Goal: Transaction & Acquisition: Book appointment/travel/reservation

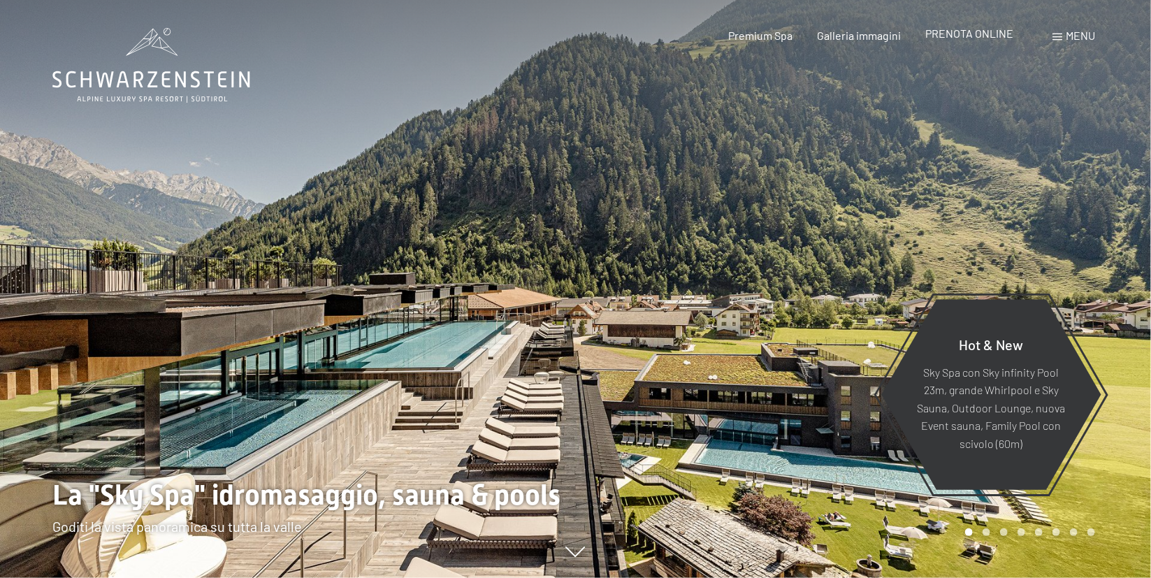
click at [1002, 35] on span "PRENOTA ONLINE" at bounding box center [970, 33] width 88 height 13
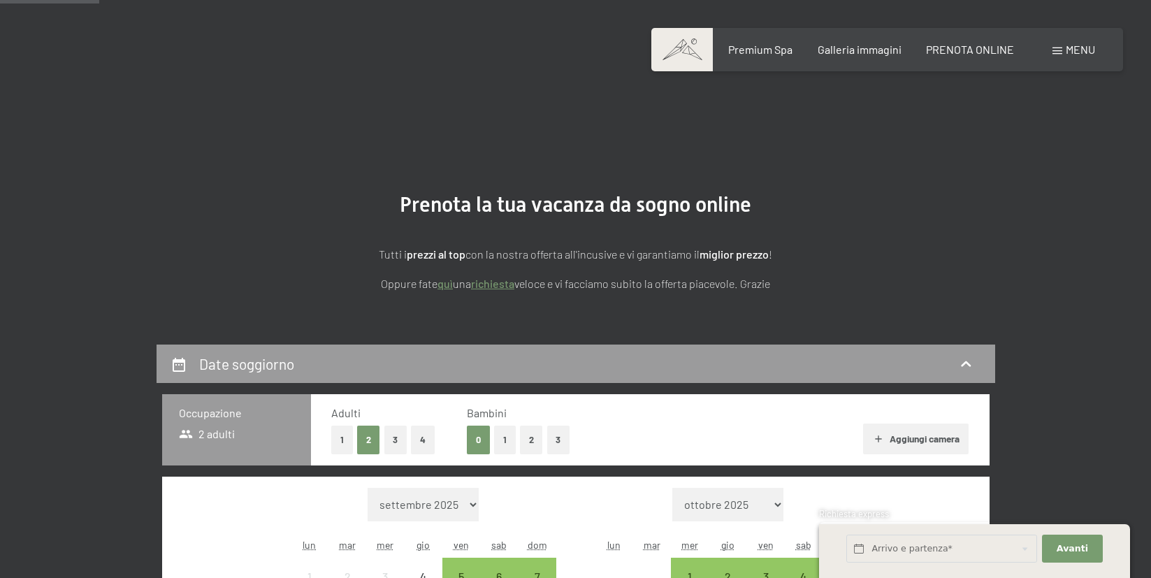
scroll to position [148, 0]
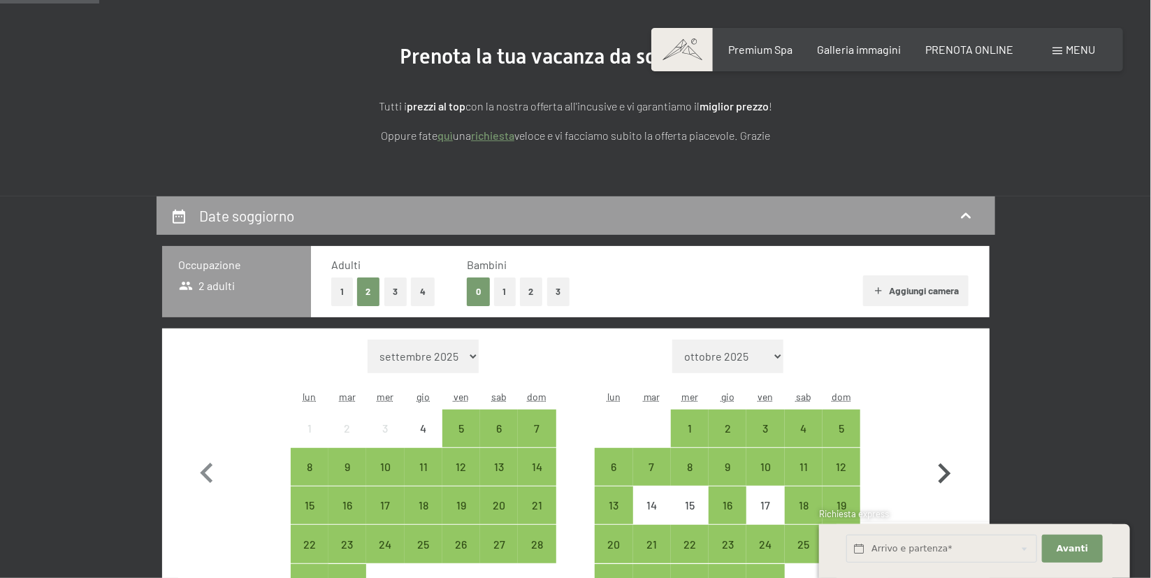
click at [944, 467] on icon "button" at bounding box center [944, 473] width 41 height 41
select select "2025-10-01"
select select "2025-11-01"
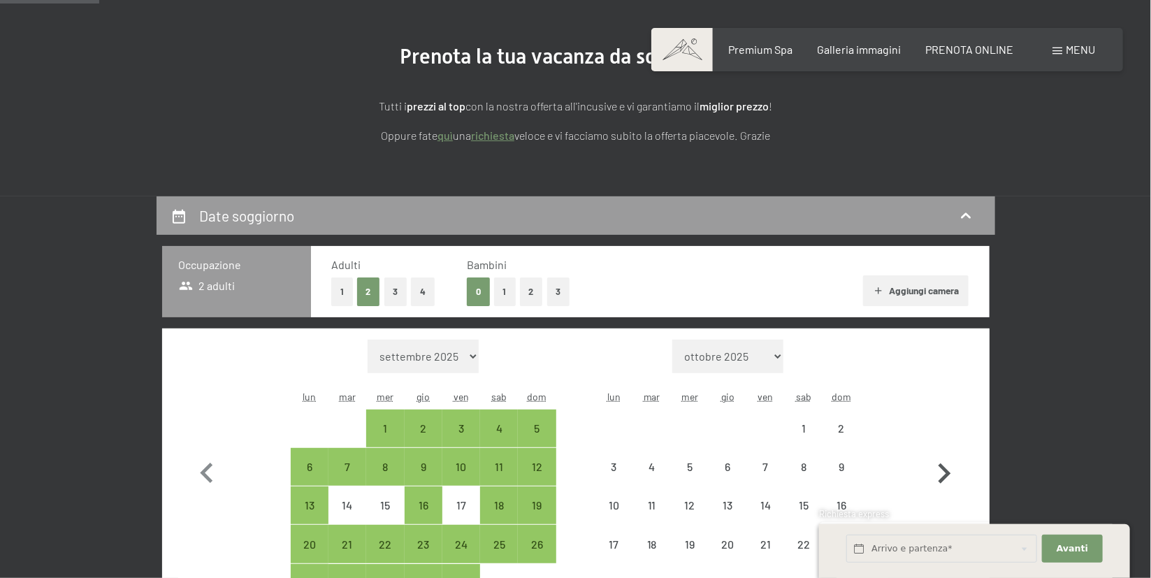
click at [944, 467] on icon "button" at bounding box center [944, 473] width 41 height 41
select select "2025-11-01"
select select "2025-12-01"
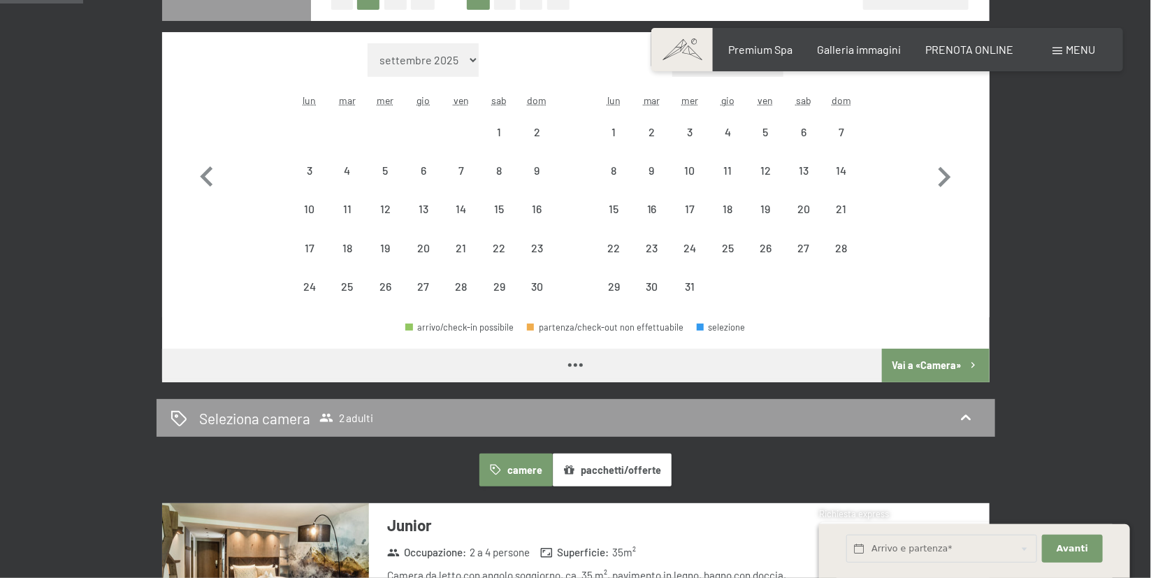
select select "2025-11-01"
select select "2025-12-01"
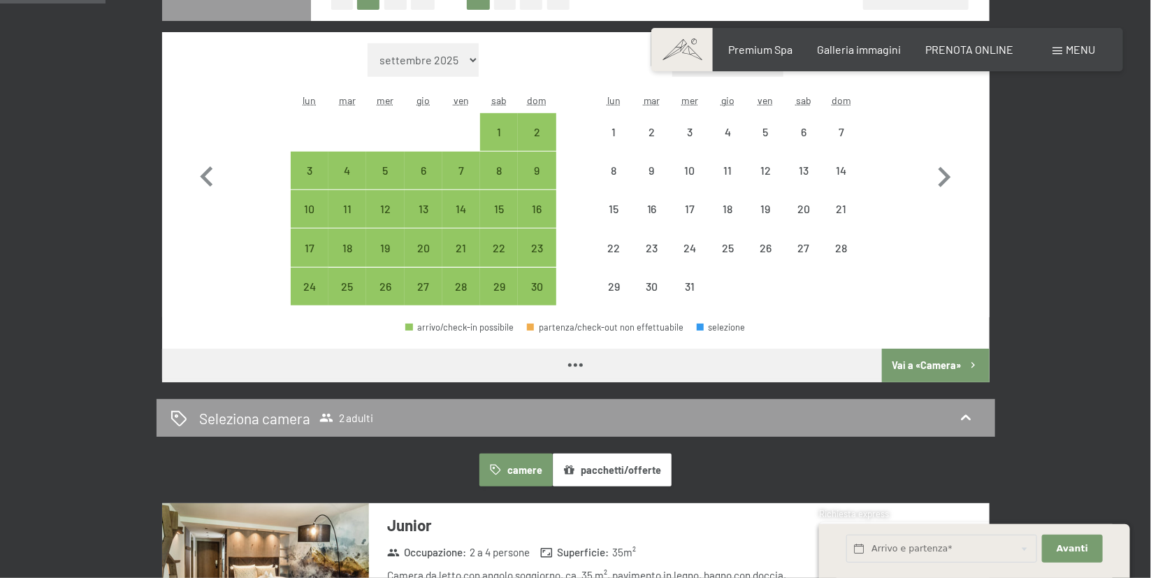
select select "2025-11-01"
select select "2025-12-01"
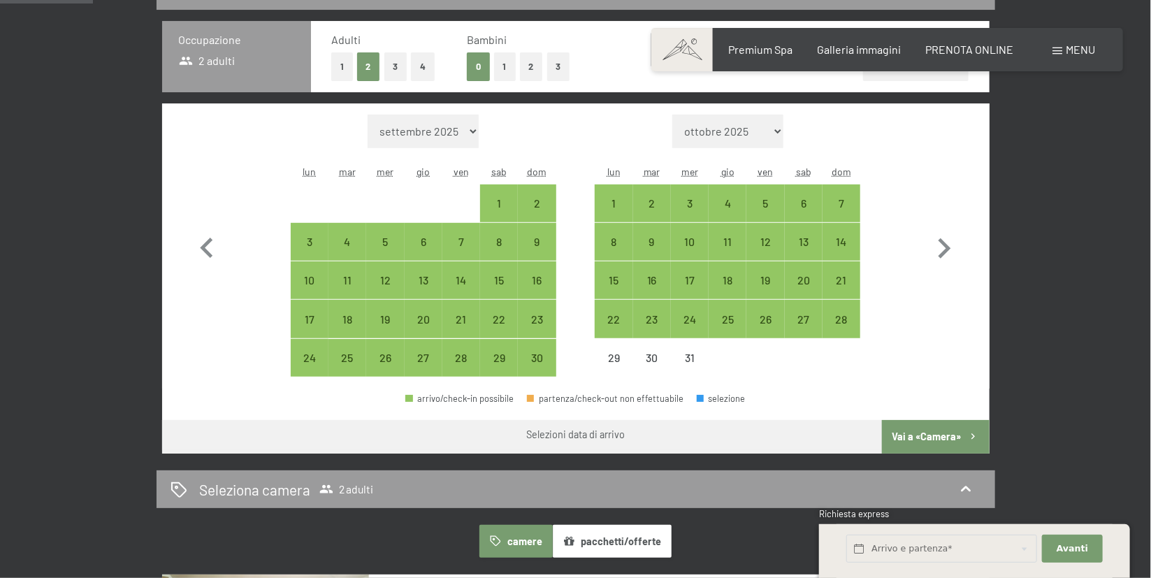
scroll to position [370, 0]
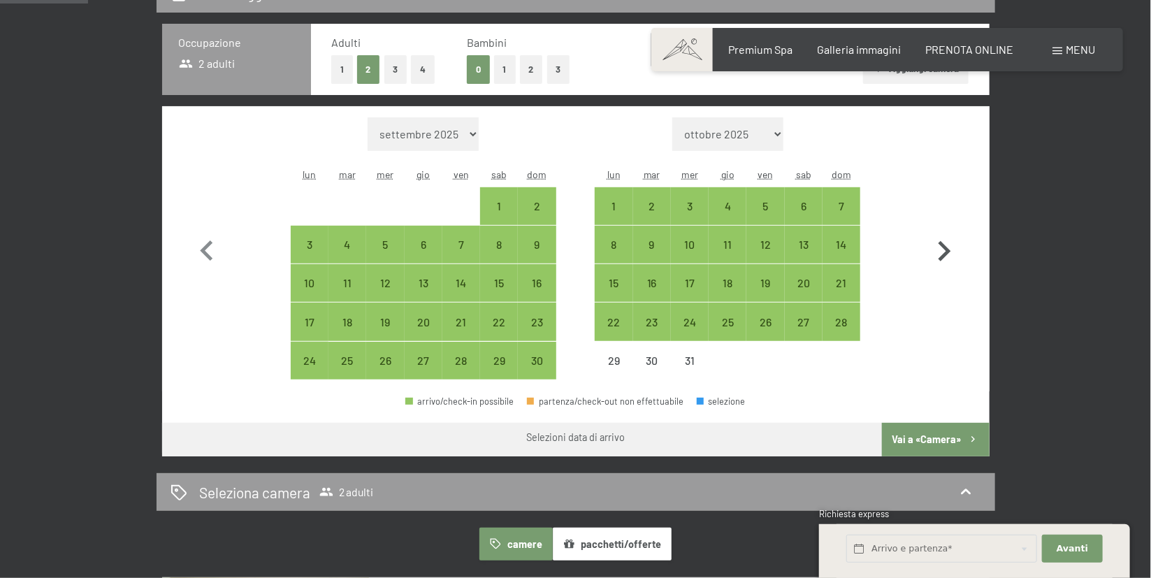
click at [944, 253] on icon "button" at bounding box center [944, 251] width 41 height 41
select select "2025-12-01"
select select "2026-01-01"
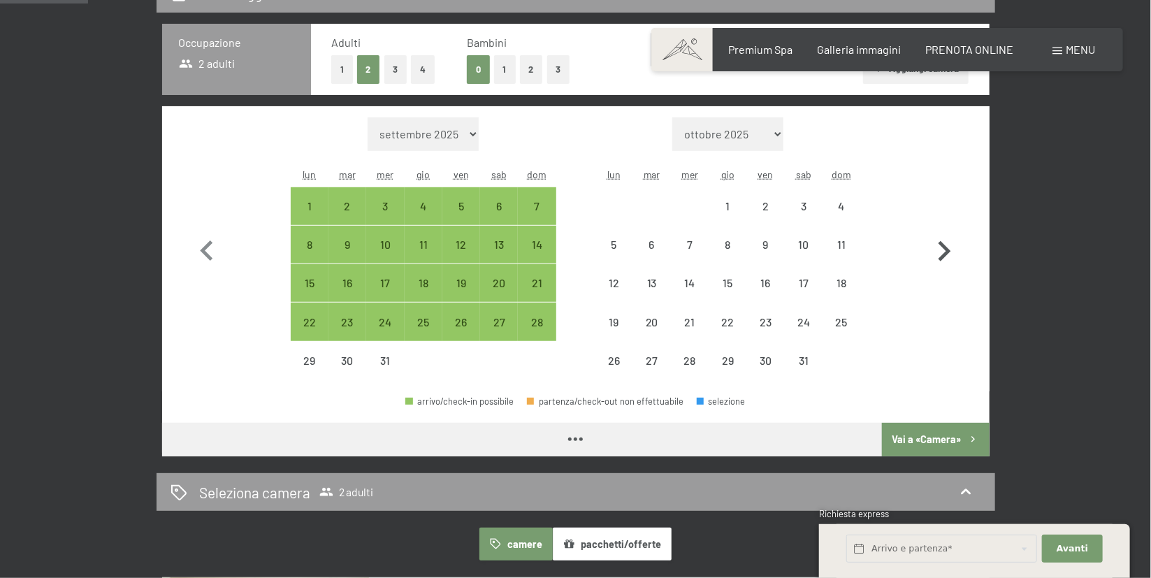
select select "2025-12-01"
select select "2026-01-01"
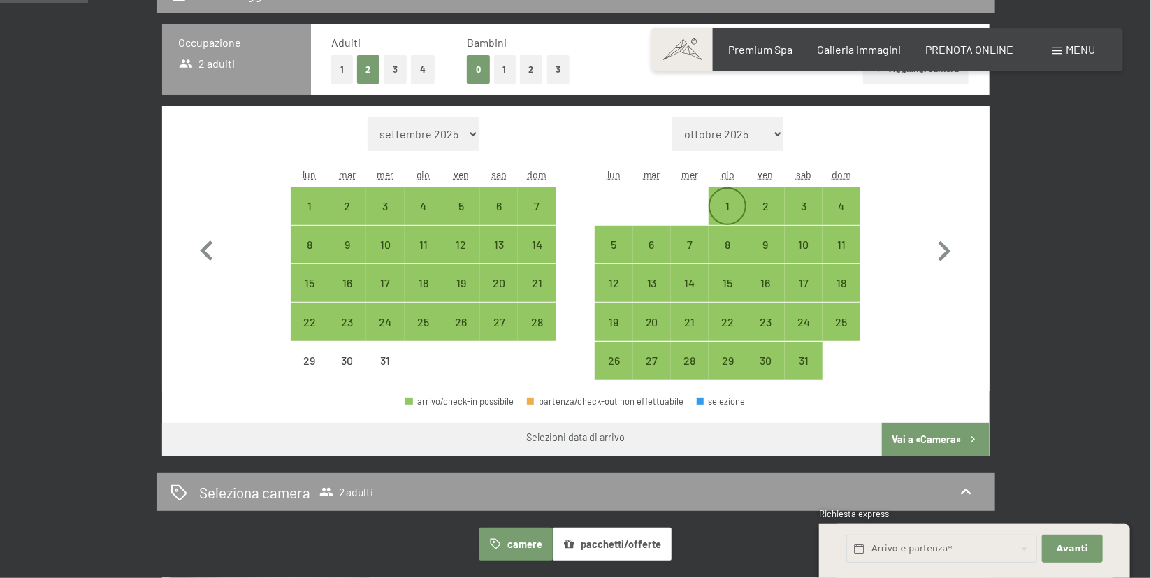
click at [733, 214] on div "1" at bounding box center [727, 217] width 35 height 35
select select "2025-12-01"
select select "2026-01-01"
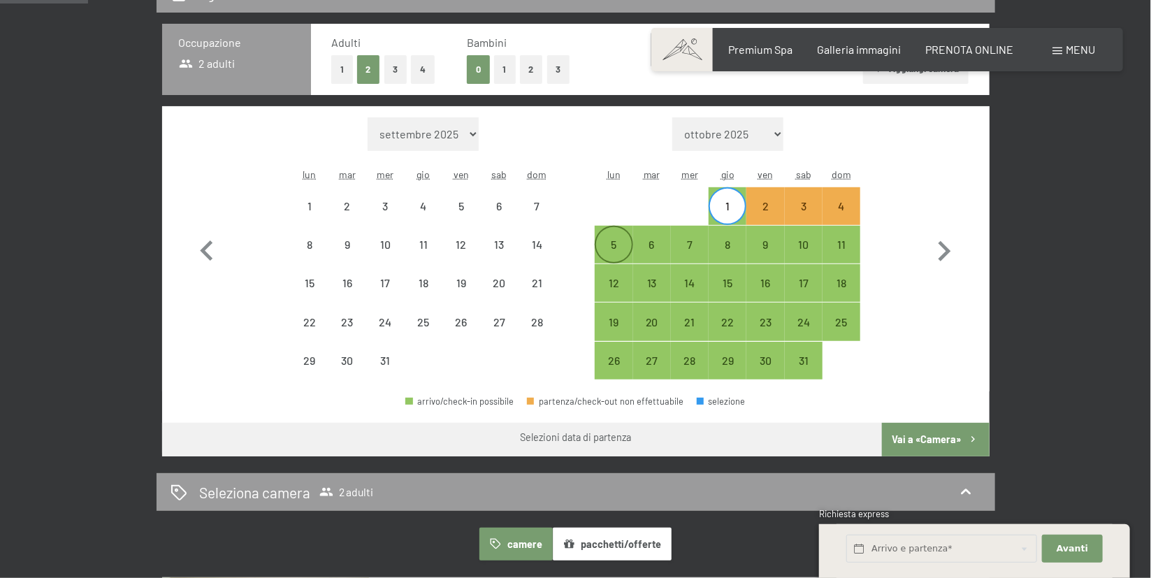
click at [606, 247] on div "5" at bounding box center [613, 256] width 35 height 35
select select "2025-12-01"
select select "2026-01-01"
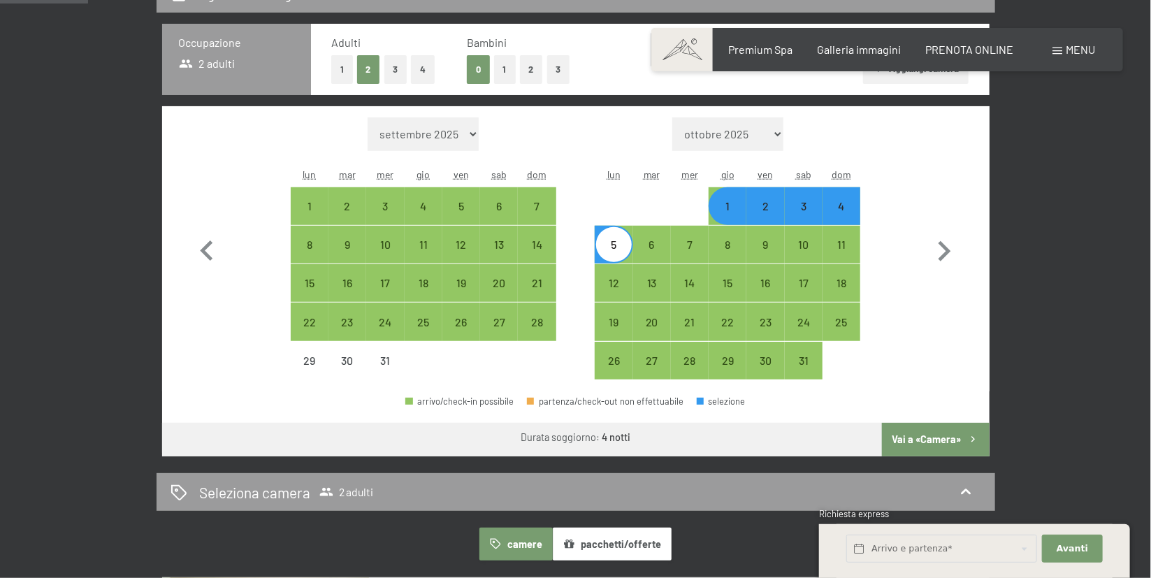
click at [944, 437] on button "Vai a «Camera»" at bounding box center [935, 440] width 107 height 34
select select "2025-12-01"
select select "2026-01-01"
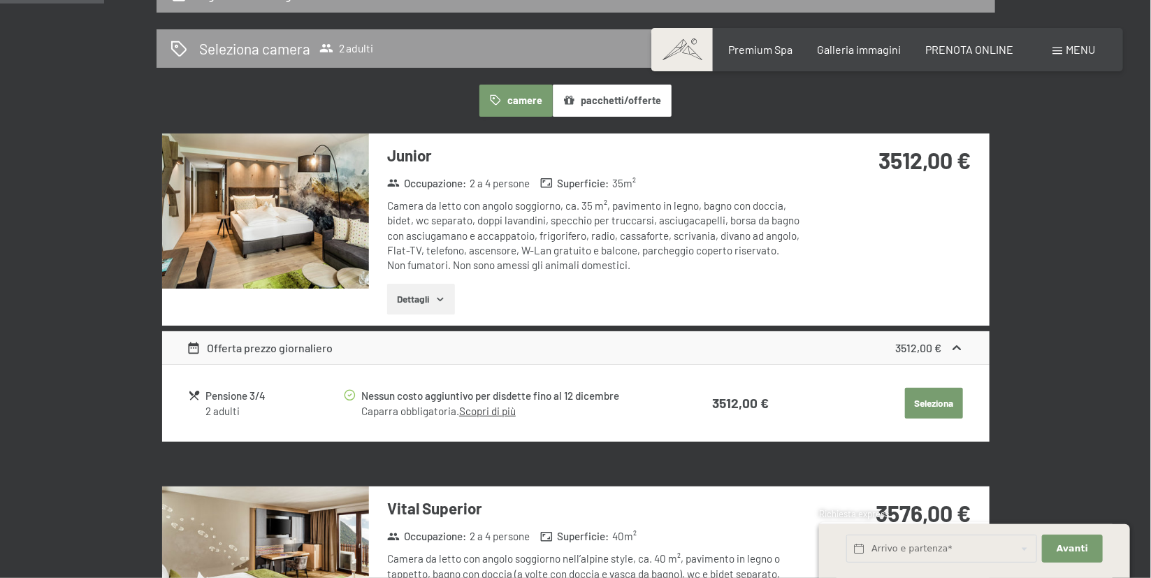
scroll to position [344, 0]
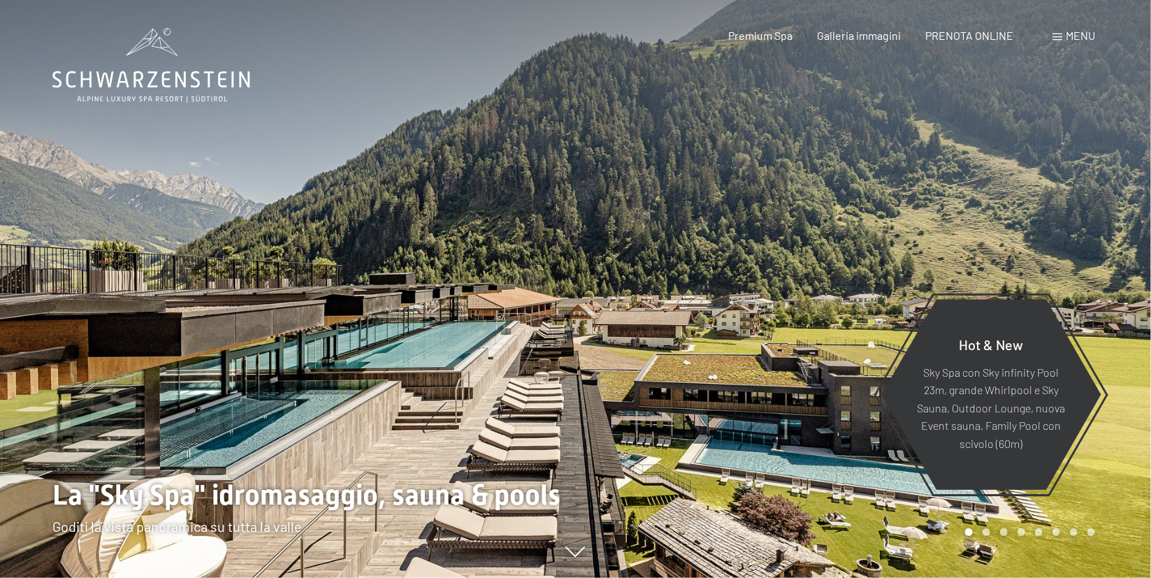
click at [1058, 38] on span at bounding box center [1057, 37] width 10 height 7
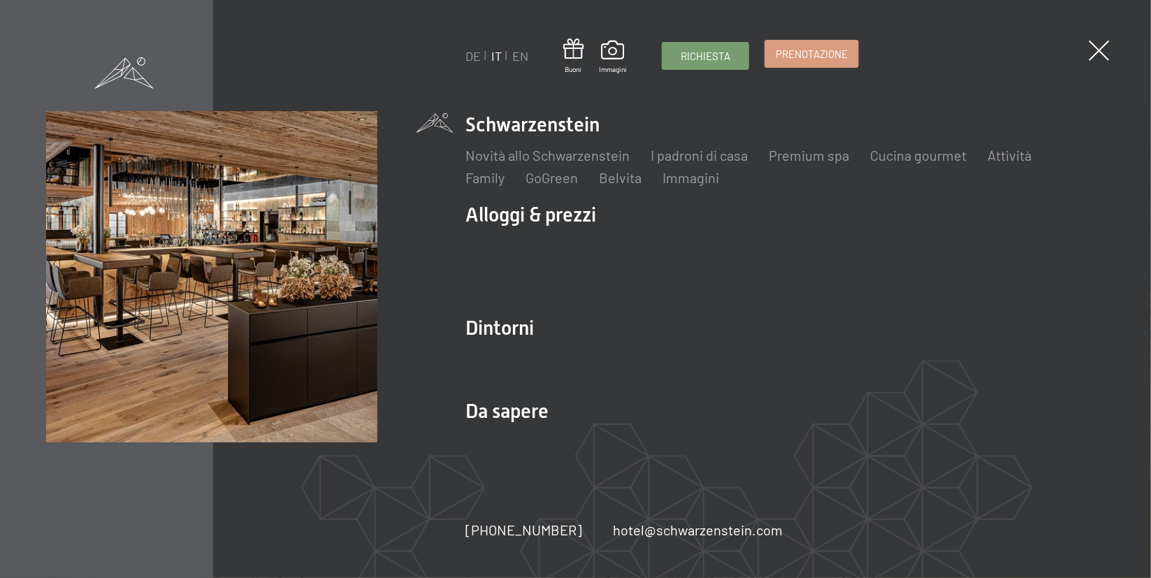
click at [798, 62] on link "Prenotazione" at bounding box center [811, 54] width 93 height 27
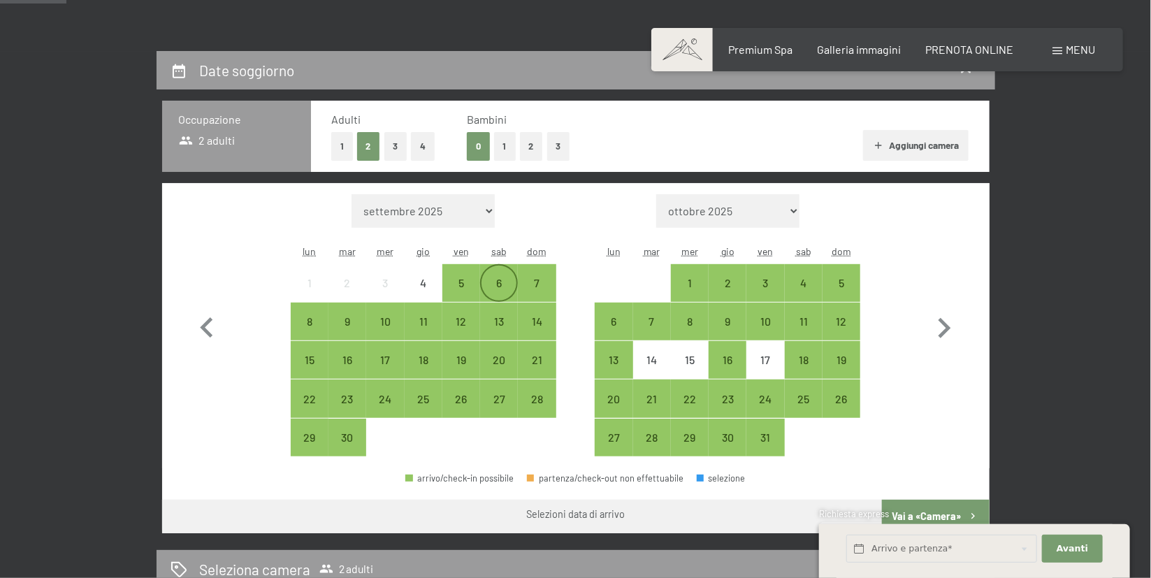
scroll to position [296, 0]
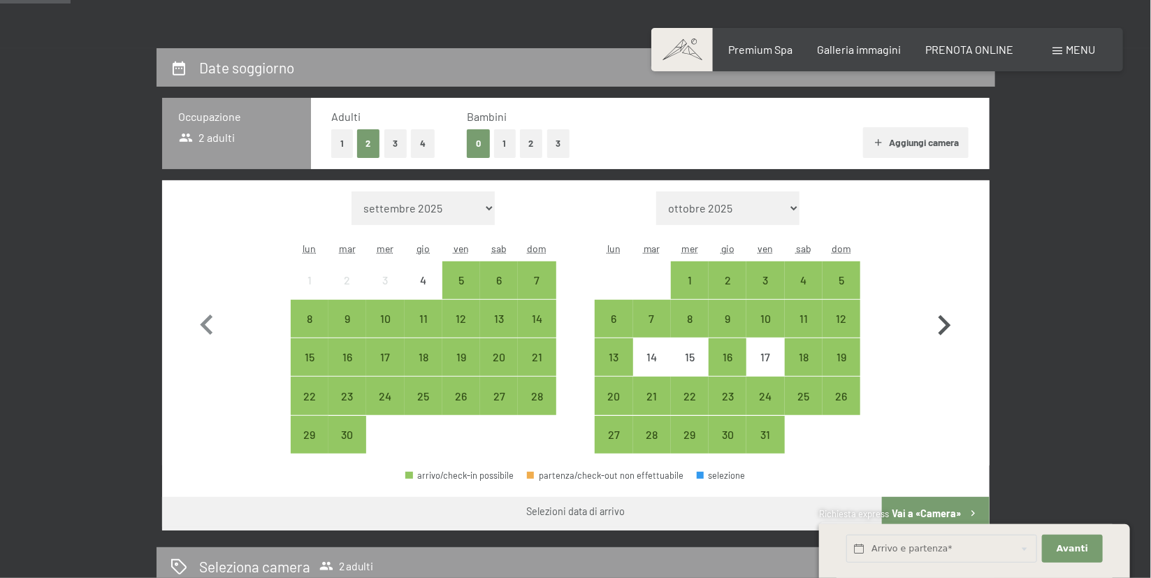
click at [949, 326] on icon "button" at bounding box center [944, 325] width 13 height 20
select select "2025-10-01"
select select "2025-11-01"
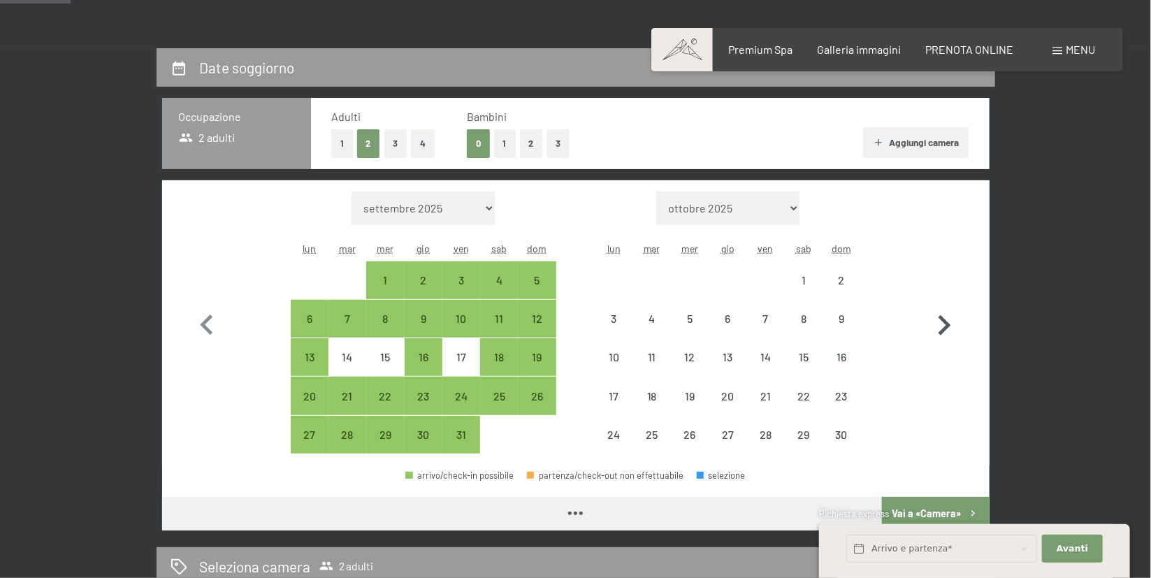
click at [949, 326] on icon "button" at bounding box center [944, 325] width 13 height 20
select select "2025-11-01"
select select "2025-12-01"
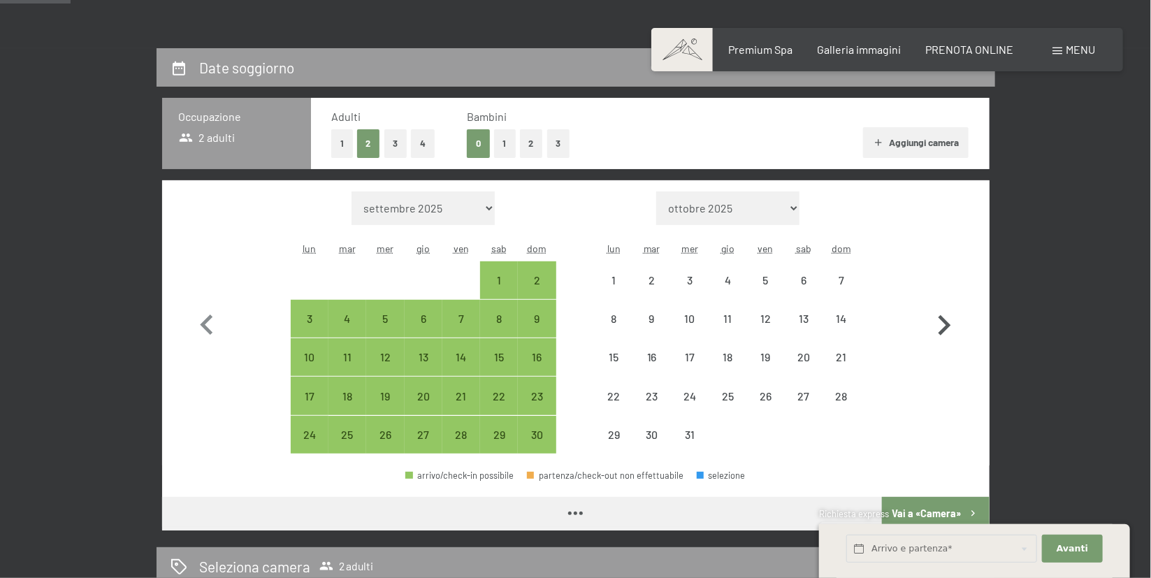
click at [949, 326] on icon "button" at bounding box center [944, 325] width 13 height 20
select select "2025-12-01"
select select "2026-01-01"
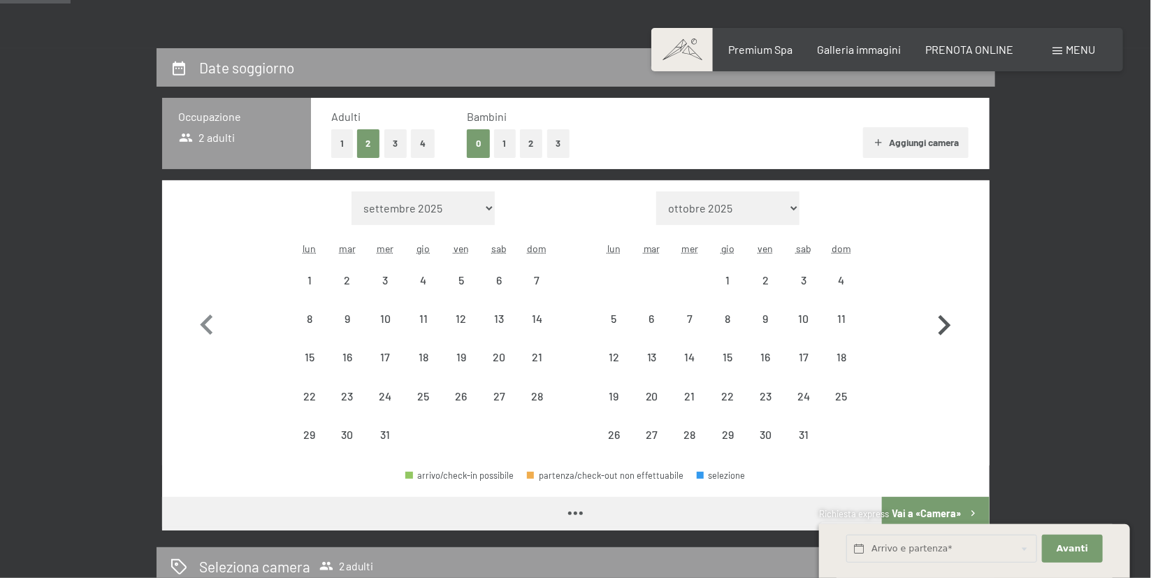
select select "2025-12-01"
select select "2026-01-01"
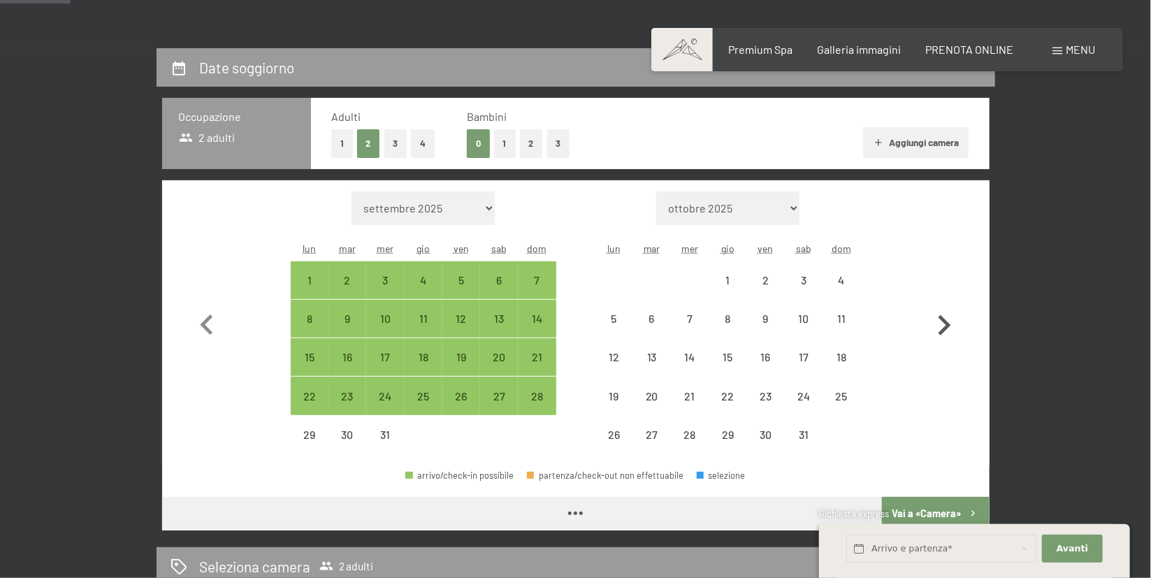
select select "2025-12-01"
select select "2026-01-01"
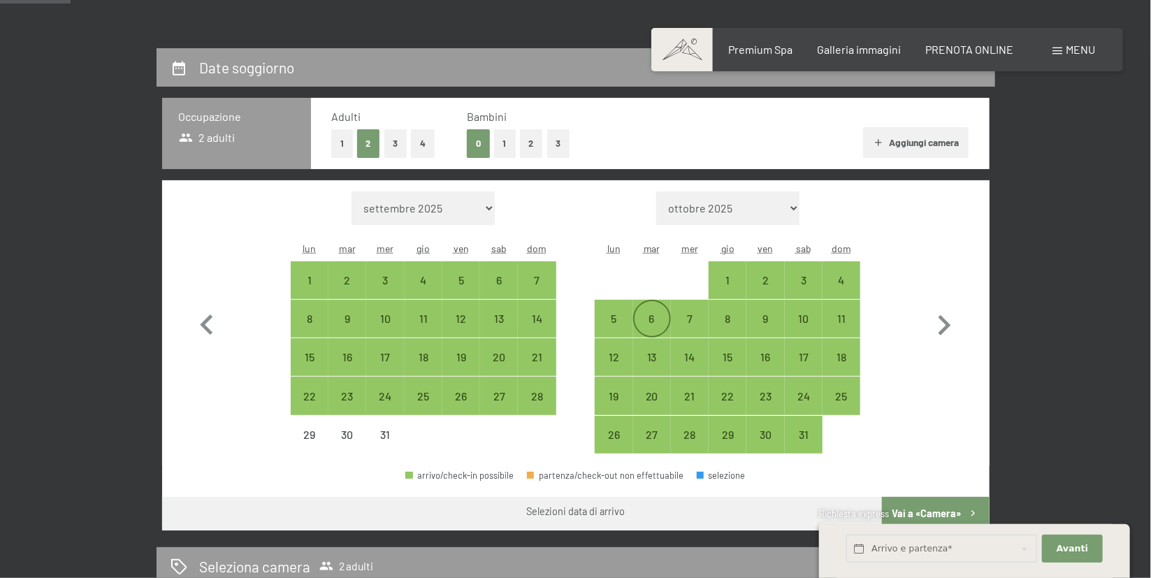
click at [649, 316] on div "6" at bounding box center [651, 330] width 35 height 35
select select "2025-12-01"
select select "2026-01-01"
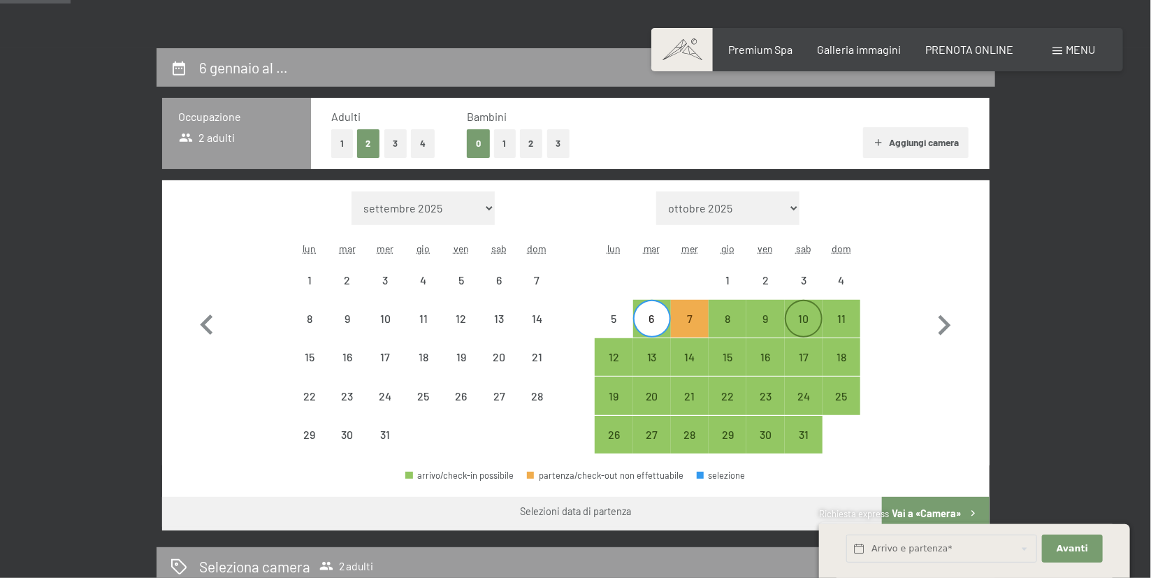
click at [805, 323] on div "10" at bounding box center [803, 330] width 35 height 35
select select "2025-12-01"
select select "2026-01-01"
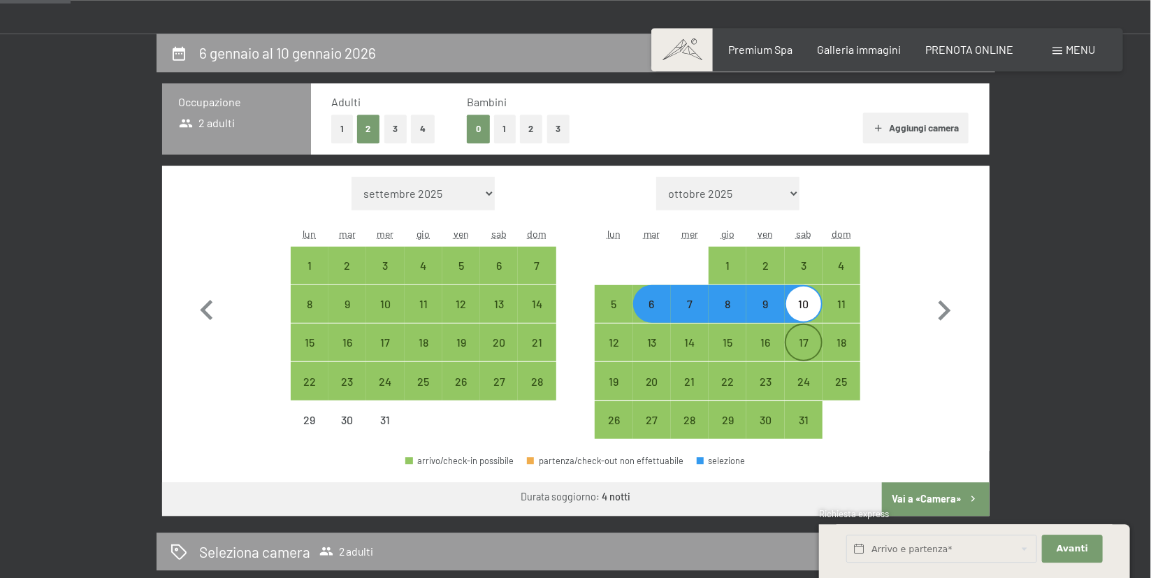
scroll to position [370, 0]
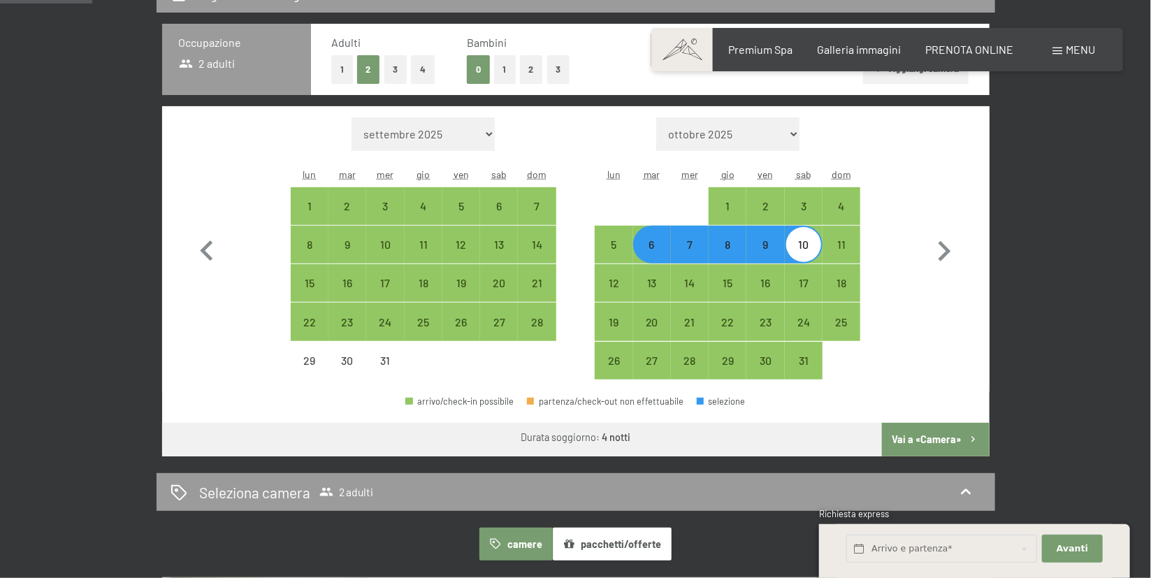
click at [958, 441] on button "Vai a «Camera»" at bounding box center [935, 440] width 107 height 34
select select "2025-12-01"
select select "2026-01-01"
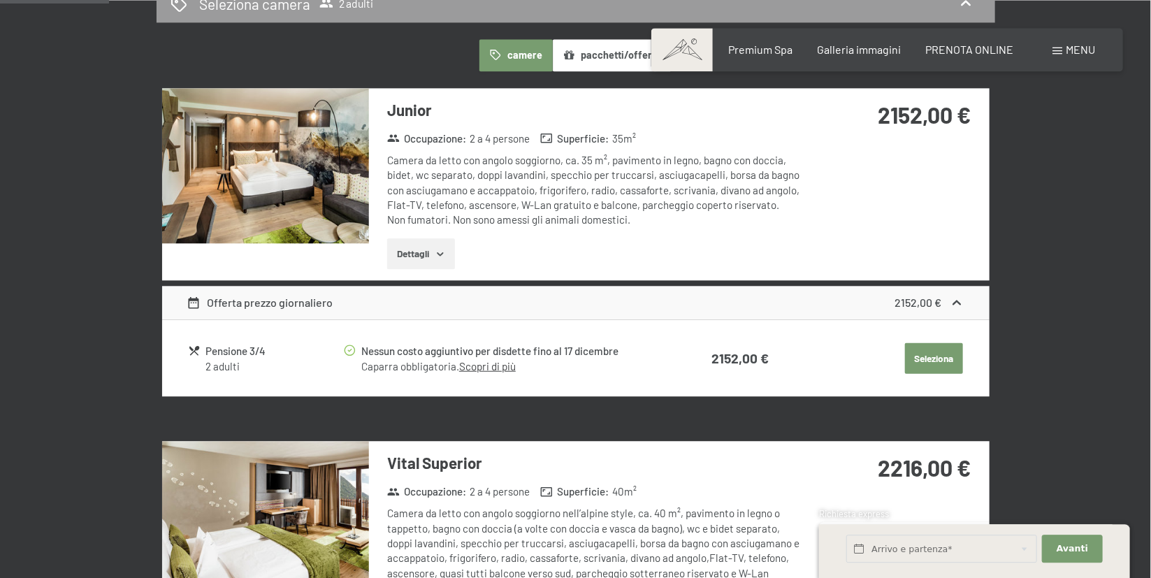
scroll to position [344, 0]
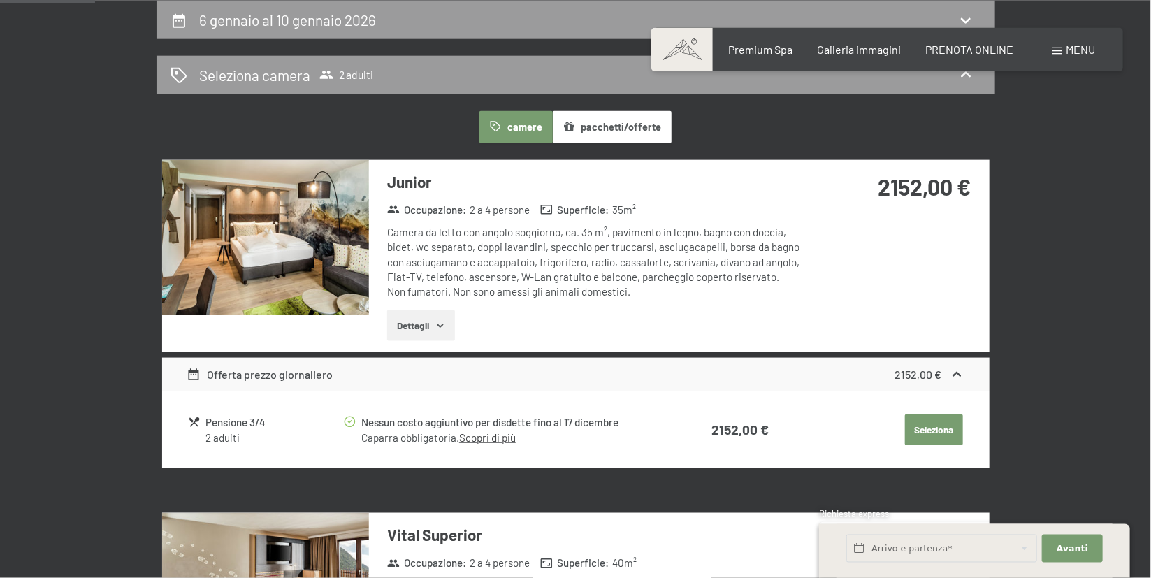
click at [442, 324] on span "Consenso marketing*" at bounding box center [494, 330] width 105 height 14
click at [435, 324] on input "Consenso marketing*" at bounding box center [428, 330] width 14 height 14
checkbox input "false"
click at [923, 430] on button "Seleziona" at bounding box center [934, 429] width 58 height 31
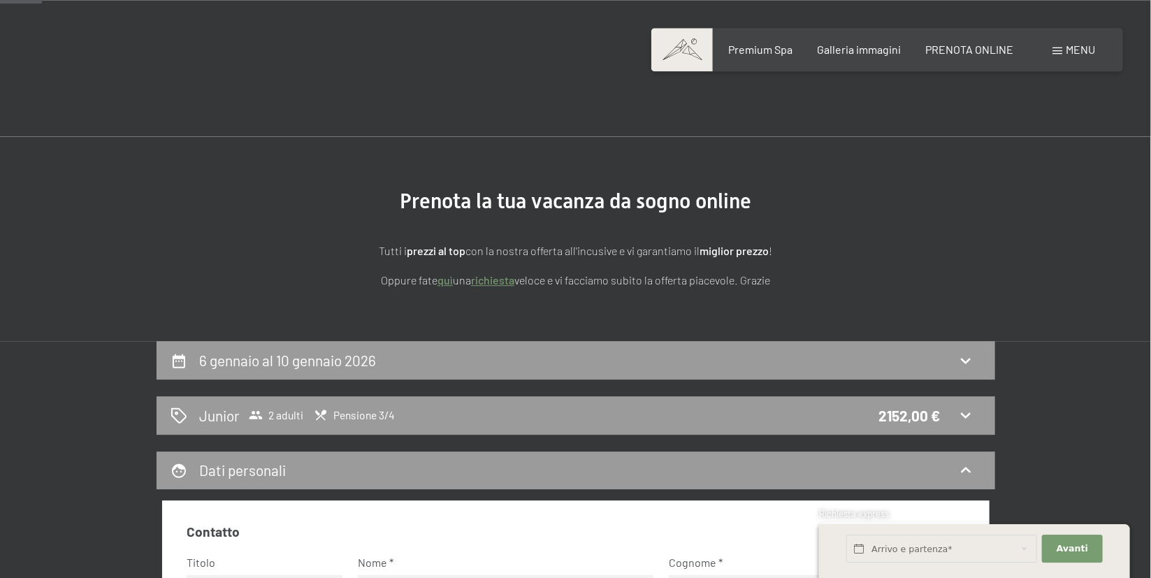
scroll to position [0, 0]
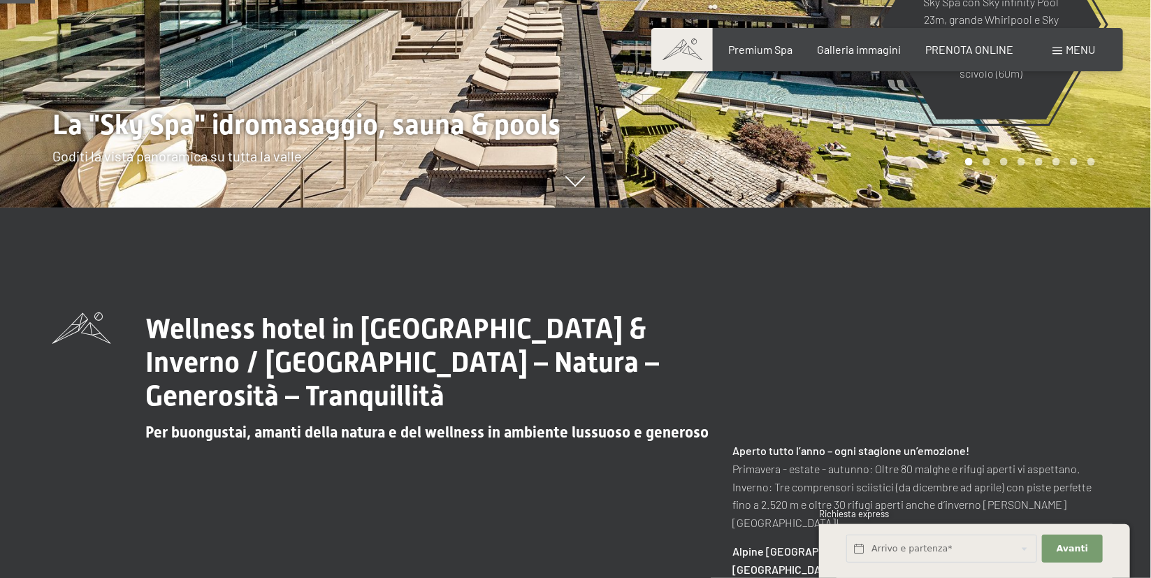
scroll to position [148, 0]
